Goal: Check status: Check status

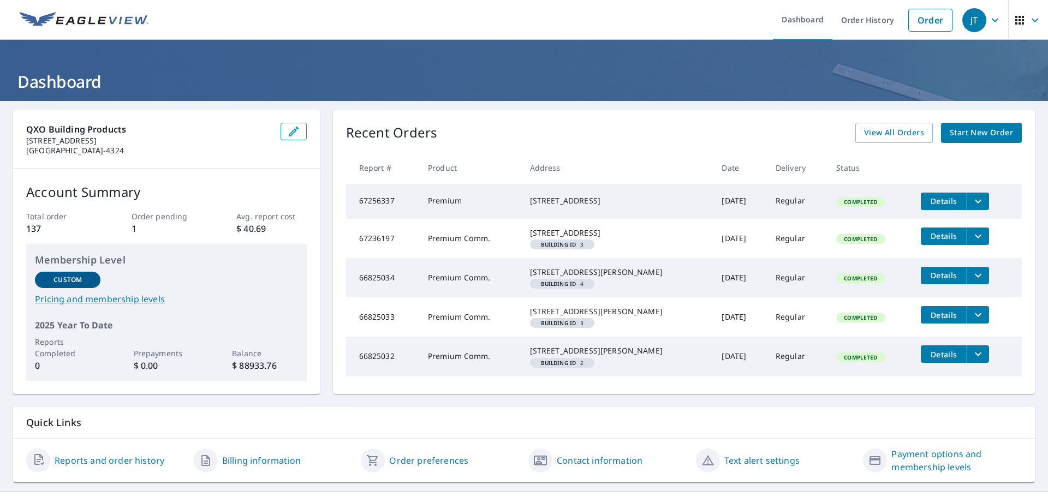
click at [760, 82] on h1 "Dashboard" at bounding box center [524, 81] width 1022 height 22
click at [971, 197] on icon "filesDropdownBtn-67256337" at bounding box center [977, 201] width 13 height 13
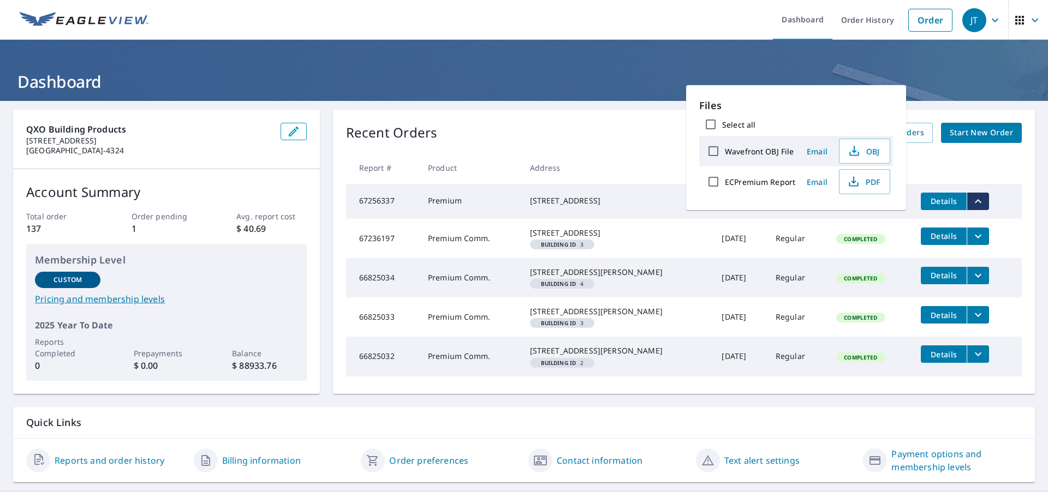
click at [803, 93] on div "Files Select all Wavefront OBJ File Email OBJ ECPremium Report Email PDF" at bounding box center [796, 147] width 220 height 125
drag, startPoint x: 574, startPoint y: 64, endPoint x: 620, endPoint y: 189, distance: 133.8
click at [578, 74] on header "Dashboard" at bounding box center [524, 70] width 1048 height 61
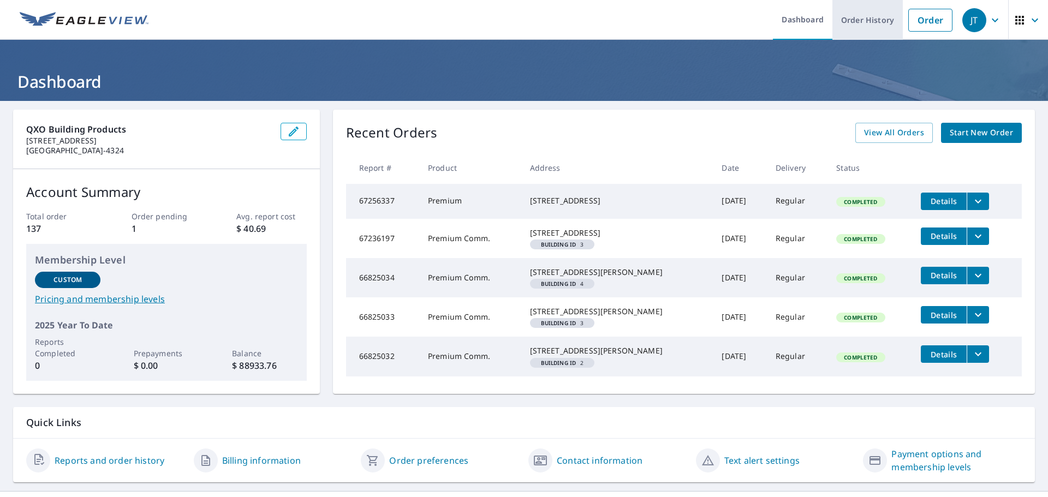
click at [857, 12] on link "Order History" at bounding box center [867, 20] width 70 height 40
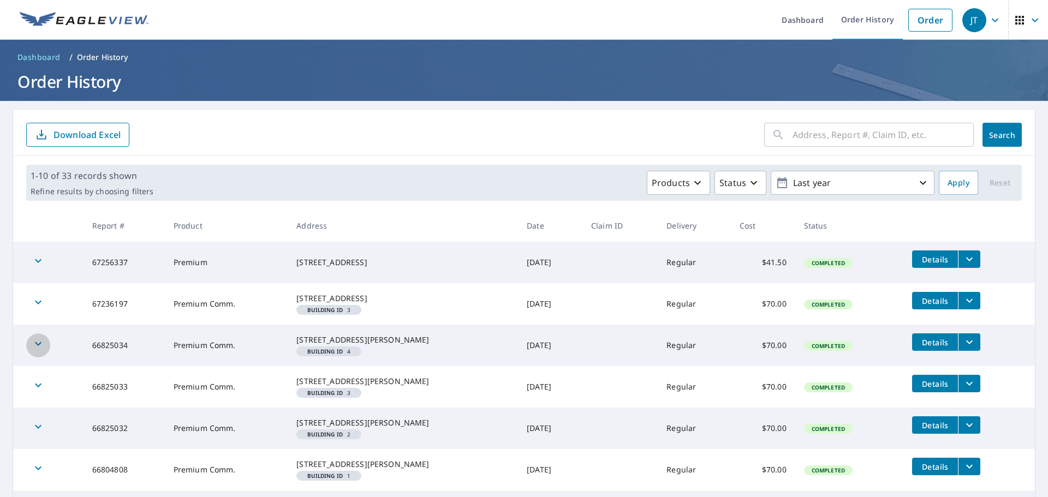
click at [40, 346] on icon "button" at bounding box center [38, 344] width 7 height 4
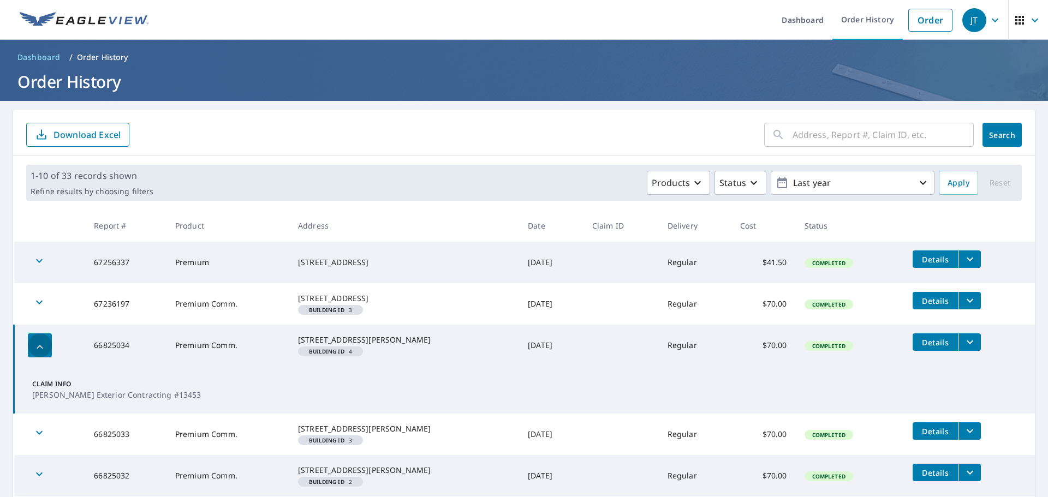
click at [40, 354] on icon "button" at bounding box center [39, 347] width 13 height 13
